Goal: Information Seeking & Learning: Check status

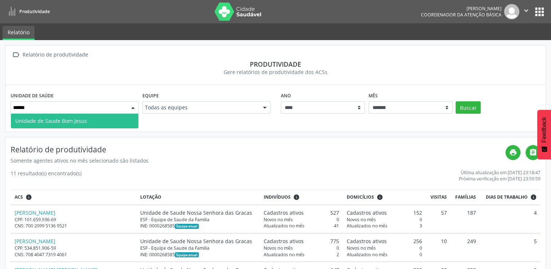
click at [103, 126] on span "Unidade de Saude Bom Jesus" at bounding box center [74, 121] width 127 height 15
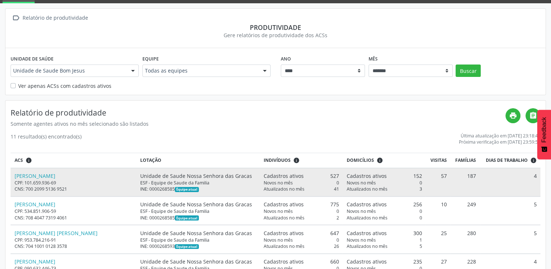
scroll to position [73, 0]
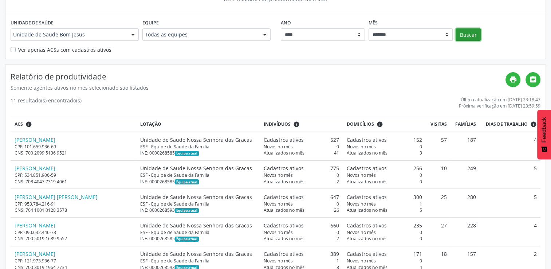
click at [460, 35] on button "Buscar" at bounding box center [467, 34] width 25 height 12
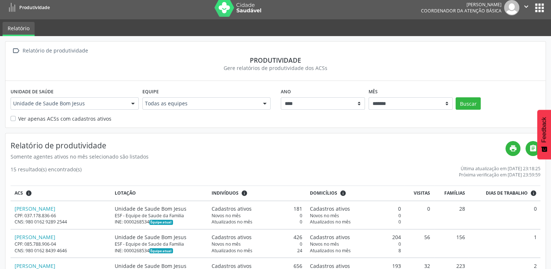
scroll to position [0, 0]
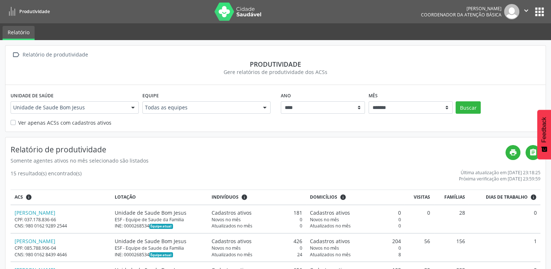
click at [132, 107] on div at bounding box center [132, 108] width 11 height 12
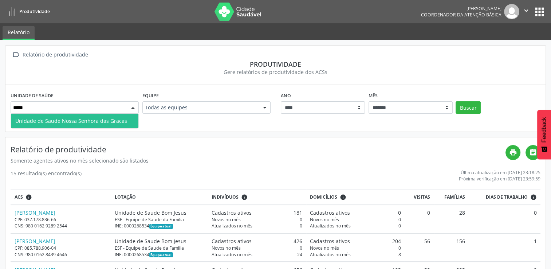
click at [118, 123] on span "Unidade de Saude Nossa Senhora das Gracas" at bounding box center [71, 120] width 112 height 7
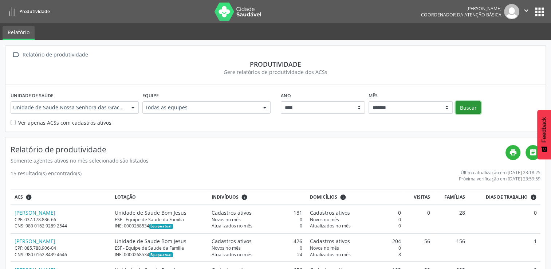
click at [475, 110] on button "Buscar" at bounding box center [467, 107] width 25 height 12
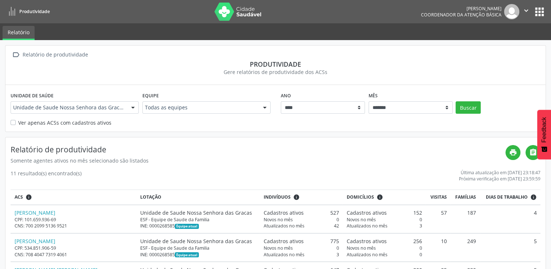
click at [132, 108] on div at bounding box center [132, 108] width 11 height 12
click at [84, 104] on input "****" at bounding box center [68, 107] width 111 height 7
type input "*"
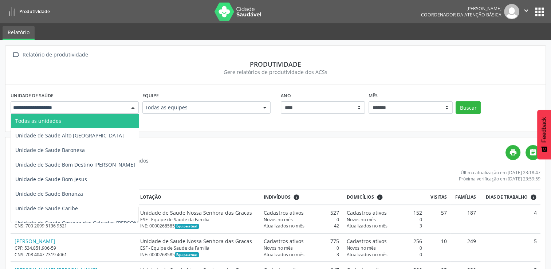
click at [131, 108] on div at bounding box center [132, 108] width 11 height 12
type input "**"
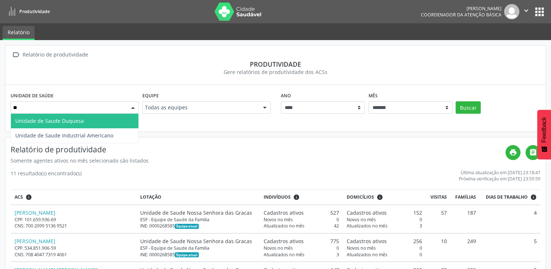
click at [108, 124] on span "Unidade de Saude Duquesa" at bounding box center [74, 121] width 127 height 15
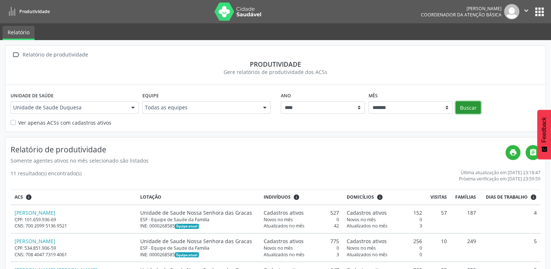
click at [461, 109] on button "Buscar" at bounding box center [467, 107] width 25 height 12
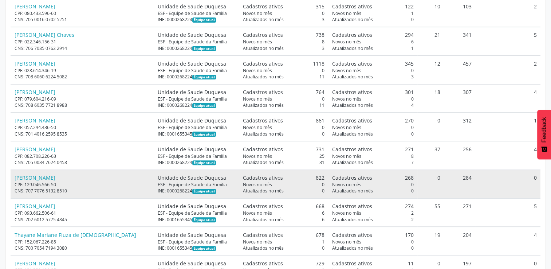
scroll to position [234, 0]
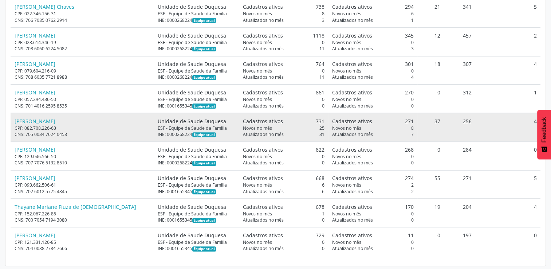
click at [273, 132] on div "Atualizados no mês 31" at bounding box center [284, 134] width 82 height 6
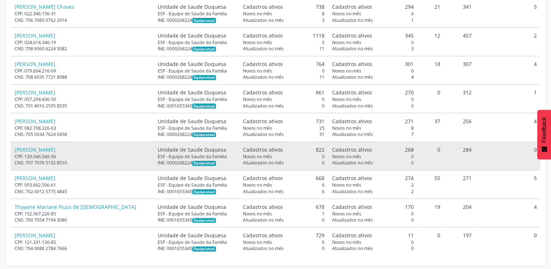
click at [178, 155] on div "ESF - Equipe de Saude da Familia" at bounding box center [197, 156] width 78 height 6
